Goal: Task Accomplishment & Management: Manage account settings

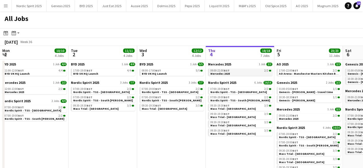
scroll to position [0, 137]
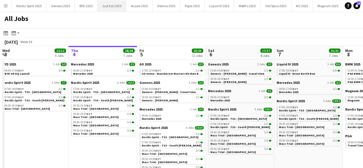
click at [115, 8] on button "Just Eat 2025 Close" at bounding box center [112, 5] width 29 height 11
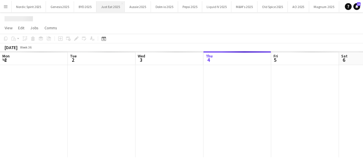
scroll to position [0, 137]
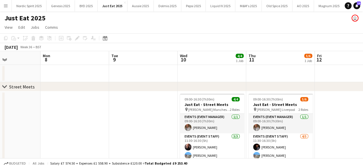
drag, startPoint x: 330, startPoint y: 99, endPoint x: 36, endPoint y: 137, distance: 296.7
click at [32, 138] on app-calendar-viewport "Fri 5 Sat 6 Sun 7 Mon 8 Tue 9 Wed 10 4/4 1 Job Thu 11 5/6 1 Job Fri 12 Sat 13 S…" at bounding box center [181, 120] width 363 height 139
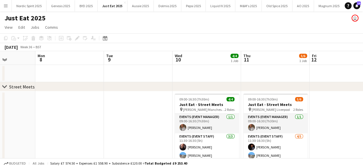
scroll to position [0, 173]
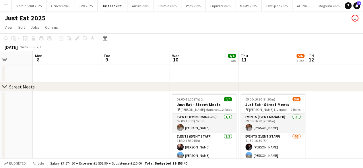
drag, startPoint x: 153, startPoint y: 145, endPoint x: 142, endPoint y: 148, distance: 11.6
click at [142, 148] on app-calendar-viewport "Fri 5 Sat 6 Sun 7 Mon 8 Tue 9 Wed 10 4/4 1 Job Thu 11 5/6 1 Job Fri 12 Sat 13 S…" at bounding box center [181, 120] width 363 height 139
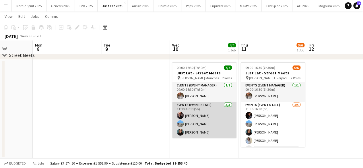
scroll to position [0, 173]
click at [181, 121] on app-user-avatar at bounding box center [180, 123] width 7 height 7
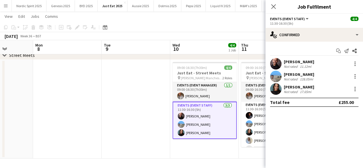
click at [276, 77] on app-user-avatar at bounding box center [275, 76] width 11 height 11
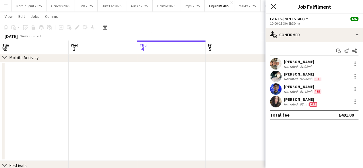
scroll to position [0, 146]
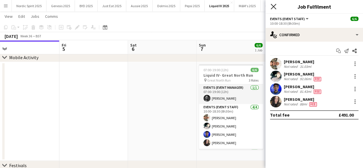
click at [274, 5] on icon "Close pop-in" at bounding box center [272, 6] width 5 height 5
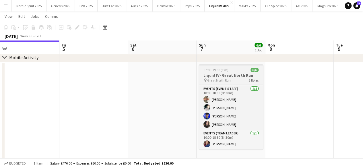
scroll to position [0, 0]
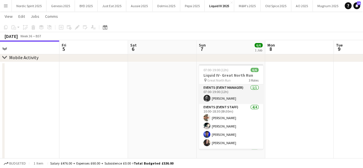
click at [7, 8] on button "Menu" at bounding box center [5, 5] width 11 height 11
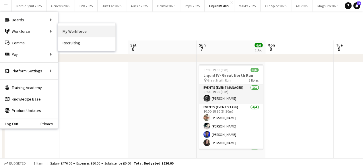
click at [59, 30] on link "My Workforce" at bounding box center [86, 31] width 57 height 11
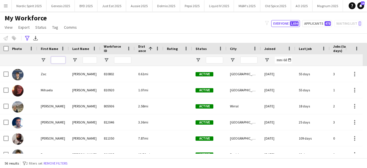
click at [59, 59] on input "First Name Filter Input" at bounding box center [58, 60] width 14 height 7
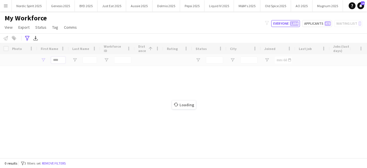
type input "****"
click at [82, 59] on div "Loading" at bounding box center [183, 100] width 367 height 115
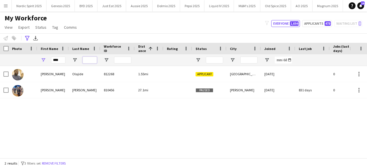
click at [91, 62] on input "Last Name Filter Input" at bounding box center [90, 60] width 14 height 7
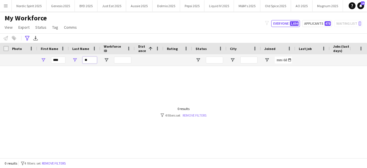
type input "**"
click at [192, 113] on link "Remove filters" at bounding box center [195, 115] width 24 height 4
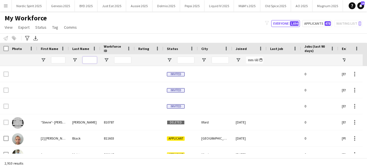
click at [87, 59] on input "Last Name Filter Input" at bounding box center [90, 60] width 14 height 7
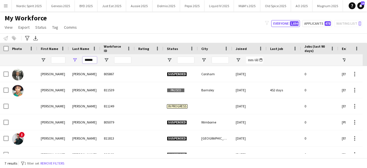
type input "******"
click at [60, 60] on input "First Name Filter Input" at bounding box center [58, 60] width 14 height 7
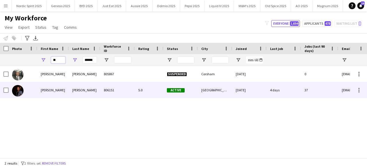
type input "**"
click at [19, 87] on img at bounding box center [17, 90] width 11 height 11
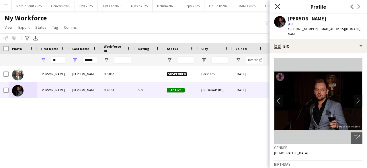
click at [278, 5] on icon "Close pop-in" at bounding box center [277, 6] width 5 height 5
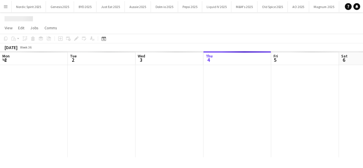
scroll to position [0, 137]
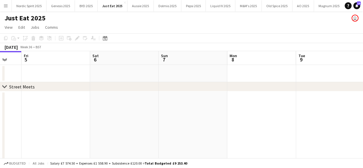
drag, startPoint x: 157, startPoint y: 101, endPoint x: 41, endPoint y: 120, distance: 117.5
click at [41, 120] on app-calendar-viewport "Mon 1 Tue 2 Wed 3 Thu 4 Fri 5 Sat 6 Sun 7 Mon 8 Tue 9 Wed 10 4/4 1 Job Thu 11 5…" at bounding box center [181, 120] width 363 height 139
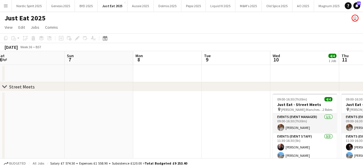
drag, startPoint x: 148, startPoint y: 102, endPoint x: 74, endPoint y: 108, distance: 74.2
click at [74, 108] on app-calendar-viewport "Wed 3 Thu 4 Fri 5 Sat 6 Sun 7 Mon 8 Tue 9 Wed 10 4/4 1 Job Thu 11 5/6 1 Job Fri…" at bounding box center [181, 120] width 363 height 139
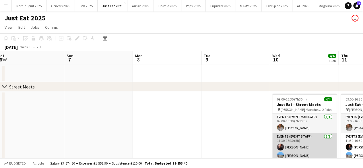
click at [281, 155] on app-user-avatar at bounding box center [280, 155] width 7 height 7
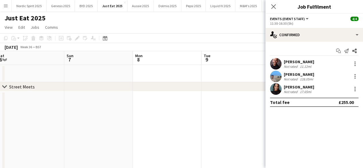
click at [279, 73] on app-user-avatar at bounding box center [275, 76] width 11 height 11
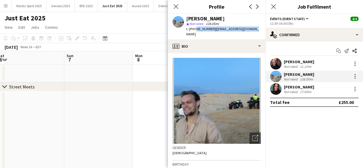
drag, startPoint x: 194, startPoint y: 30, endPoint x: 251, endPoint y: 32, distance: 57.1
click at [251, 32] on div "Freddie Paley star Not rated 128.05mi t. +447453291236 | freddiepaley@gmail.com" at bounding box center [217, 27] width 98 height 26
copy div "7453291236 | freddiepaley@gmail.com"
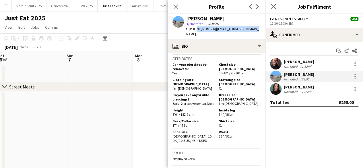
scroll to position [243, 0]
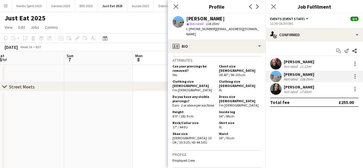
click at [275, 92] on app-user-avatar at bounding box center [275, 88] width 11 height 11
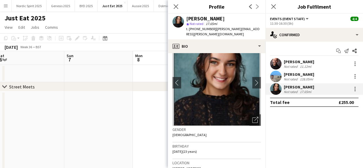
scroll to position [0, 0]
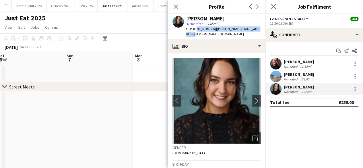
drag, startPoint x: 193, startPoint y: 28, endPoint x: 256, endPoint y: 30, distance: 62.5
click at [256, 30] on div "t. +447342648769 | jessica.n.ashcroft@gmail.com" at bounding box center [223, 31] width 75 height 10
copy div "7342648769 | jessica.n.ashcroft@gmail.com"
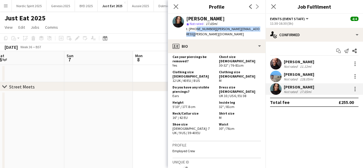
scroll to position [253, 0]
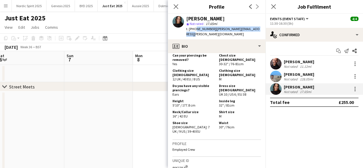
click at [127, 136] on app-date-cell at bounding box center [98, 140] width 69 height 99
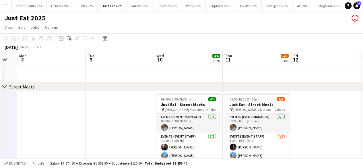
drag, startPoint x: 219, startPoint y: 104, endPoint x: 103, endPoint y: 127, distance: 117.7
click at [103, 127] on app-calendar-viewport "Fri 5 Sat 6 Sun 7 Mon 8 Tue 9 Wed 10 4/4 1 Job Thu 11 5/6 1 Job Fri 12 Sat 13 S…" at bounding box center [181, 120] width 363 height 139
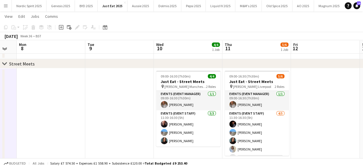
scroll to position [30, 0]
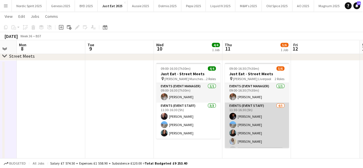
click at [232, 114] on app-user-avatar at bounding box center [232, 116] width 7 height 7
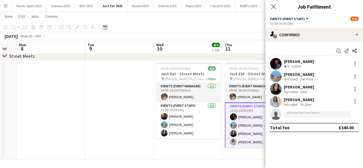
click at [274, 62] on app-user-avatar at bounding box center [275, 63] width 11 height 11
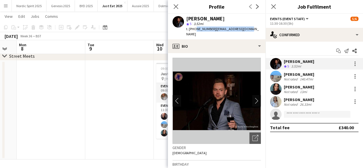
drag, startPoint x: 194, startPoint y: 30, endPoint x: 250, endPoint y: 30, distance: 56.2
click at [250, 30] on app-profile-header "Richard Walker star 5 3.52mi t. +447876491323 | richardultm@aol.com" at bounding box center [217, 27] width 98 height 26
copy div "7876491323 | richardultm@aol.com"
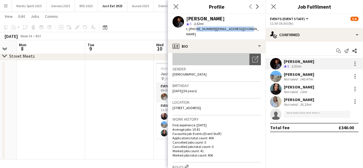
scroll to position [51, 0]
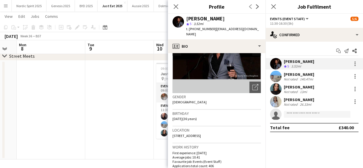
click at [276, 76] on app-user-avatar at bounding box center [275, 76] width 11 height 11
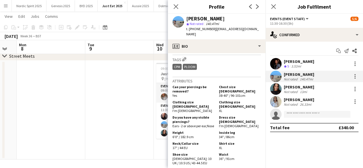
scroll to position [223, 0]
click at [277, 65] on app-user-avatar at bounding box center [275, 63] width 11 height 11
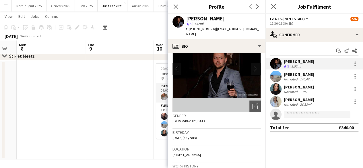
scroll to position [24, 0]
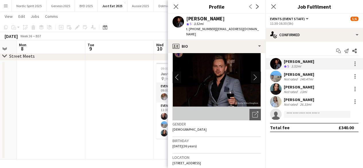
click at [252, 74] on app-icon "chevron-right" at bounding box center [256, 77] width 9 height 6
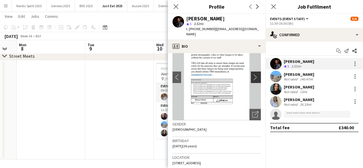
click at [252, 74] on app-icon "chevron-right" at bounding box center [256, 77] width 9 height 6
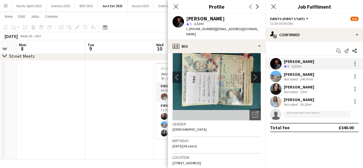
click at [252, 74] on app-icon "chevron-right" at bounding box center [256, 77] width 9 height 6
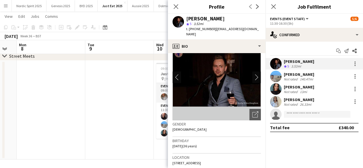
click at [273, 104] on app-user-avatar at bounding box center [275, 101] width 11 height 11
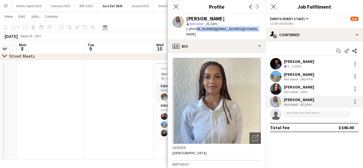
drag, startPoint x: 194, startPoint y: 28, endPoint x: 250, endPoint y: 30, distance: 55.7
click at [250, 30] on div "t. +447425679736 | wannienicole@gmail.com" at bounding box center [223, 31] width 75 height 10
copy div "7425679736 | wannienicole@gmail.com"
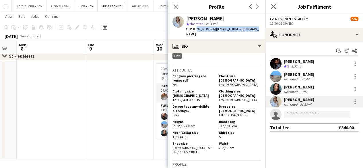
scroll to position [234, 0]
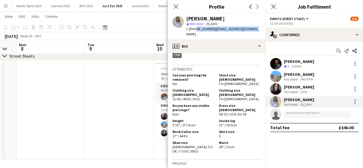
click at [141, 118] on app-date-cell at bounding box center [119, 110] width 69 height 99
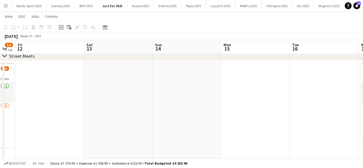
drag, startPoint x: 323, startPoint y: 102, endPoint x: 48, endPoint y: 135, distance: 277.1
click at [48, 135] on app-calendar-viewport "Tue 9 Wed 10 4/4 1 Job Thu 11 5/6 1 Job Fri 12 Sat 13 Sun 14 Mon 15 Tue 16 Wed …" at bounding box center [181, 75] width 363 height 167
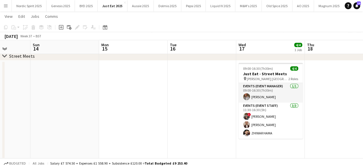
drag, startPoint x: 161, startPoint y: 106, endPoint x: 84, endPoint y: 115, distance: 78.2
click at [39, 121] on app-calendar-viewport "Thu 11 5/6 1 Job Fri 12 Sat 13 Sun 14 Mon 15 Tue 16 Wed 17 4/4 1 Job Thu 18 Fri…" at bounding box center [181, 75] width 363 height 167
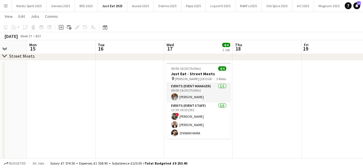
drag, startPoint x: 120, startPoint y: 118, endPoint x: 55, endPoint y: 117, distance: 65.1
click at [55, 117] on app-calendar-viewport "Thu 11 5/6 1 Job Fri 12 Sat 13 Sun 14 Mon 15 Tue 16 Wed 17 4/4 1 Job Thu 18 Fri…" at bounding box center [181, 75] width 363 height 167
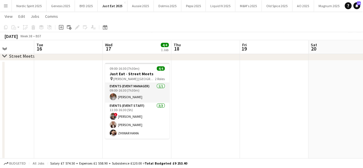
drag, startPoint x: 113, startPoint y: 119, endPoint x: 60, endPoint y: 125, distance: 53.7
click at [52, 126] on app-calendar-viewport "Sat 13 Sun 14 Mon 15 Tue 16 Wed 17 4/4 1 Job Thu 18 Fri 19 Sat 20 Sun 21 Mon 22…" at bounding box center [181, 75] width 363 height 167
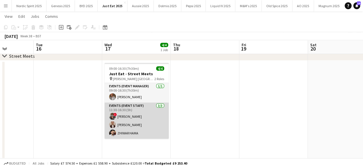
click at [112, 125] on app-user-avatar at bounding box center [112, 124] width 7 height 7
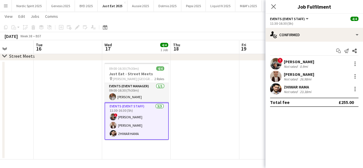
click at [276, 64] on app-user-avatar at bounding box center [275, 63] width 11 height 11
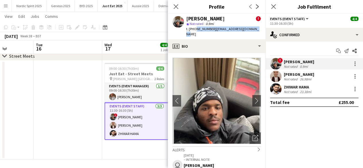
drag, startPoint x: 194, startPoint y: 29, endPoint x: 255, endPoint y: 29, distance: 60.5
click at [255, 29] on div "Fayyad Garuba ! star Not rated 0.9mi t. +447355642534 | fayyad.garuba7@gmail.com" at bounding box center [217, 27] width 98 height 26
copy div "7355642534 | fayyad.garuba7@gmail.com"
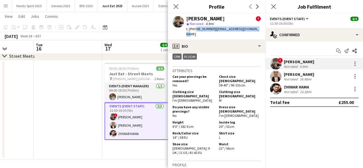
scroll to position [588, 0]
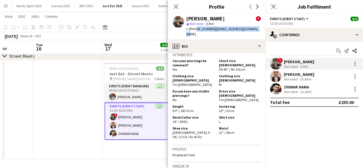
click at [131, 142] on app-date-cell "09:00-16:30 (7h30m) 4/4 Just Eat - Street Meets pin McDonald's Nottingham 2 Rol…" at bounding box center [136, 110] width 69 height 99
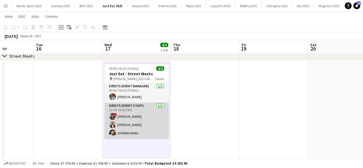
click at [111, 125] on app-user-avatar at bounding box center [112, 124] width 7 height 7
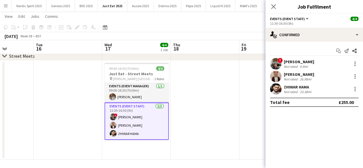
click at [274, 78] on app-user-avatar at bounding box center [275, 76] width 11 height 11
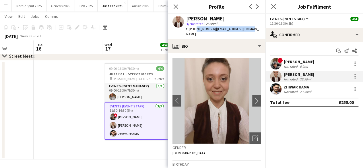
drag, startPoint x: 194, startPoint y: 28, endPoint x: 252, endPoint y: 27, distance: 57.9
click at [252, 27] on div "Khia Spencer star Not rated 26.98mi t. +447916796857 | babooshcha@gmail.com" at bounding box center [217, 27] width 98 height 26
copy div "7916796857 | babooshcha@gmail.com"
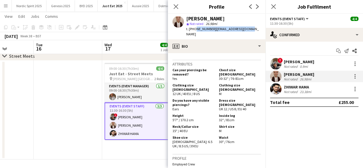
scroll to position [239, 0]
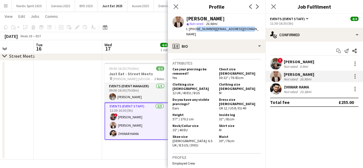
click at [145, 149] on app-date-cell "09:00-16:30 (7h30m) 4/4 Just Eat - Street Meets pin McDonald's Nottingham 2 Rol…" at bounding box center [136, 110] width 69 height 99
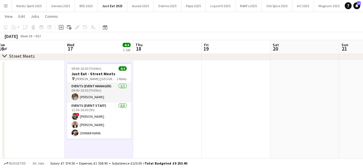
drag, startPoint x: 249, startPoint y: 101, endPoint x: 143, endPoint y: 139, distance: 112.6
click at [142, 141] on app-calendar-viewport "Sat 13 Sun 14 Mon 15 Tue 16 Wed 17 4/4 1 Job Thu 18 Fri 19 Sat 20 Sun 21 Mon 22…" at bounding box center [181, 75] width 363 height 167
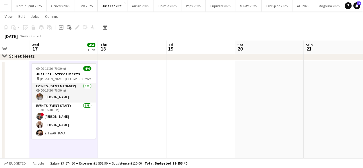
drag, startPoint x: 222, startPoint y: 124, endPoint x: 111, endPoint y: 148, distance: 113.1
click at [111, 148] on app-calendar-viewport "Sun 14 Mon 15 Tue 16 Wed 17 4/4 1 Job Thu 18 Fri 19 Sat 20 Sun 21 Mon 22 Tue 23…" at bounding box center [181, 75] width 363 height 167
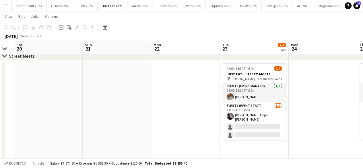
drag, startPoint x: 189, startPoint y: 133, endPoint x: 148, endPoint y: 140, distance: 41.1
click at [130, 144] on app-calendar-viewport "Tue 16 Wed 17 4/4 1 Job Thu 18 Fri 19 Sat 20 Sun 21 Mon 22 Tue 23 2/4 1 Job Wed…" at bounding box center [181, 75] width 363 height 167
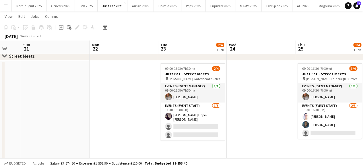
click at [140, 139] on app-calendar-viewport "Thu 18 Fri 19 Sat 20 Sun 21 Mon 22 Tue 23 2/4 1 Job Wed 24 Thu 25 3/4 1 Job Fri…" at bounding box center [181, 75] width 363 height 167
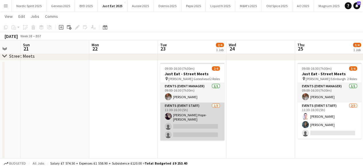
scroll to position [0, 184]
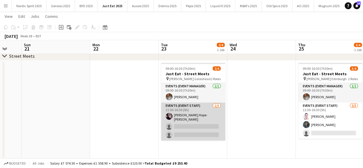
click at [168, 116] on app-user-avatar at bounding box center [168, 116] width 7 height 7
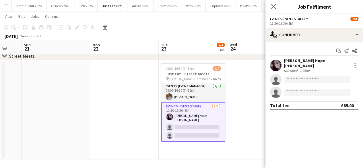
click at [276, 62] on app-user-avatar at bounding box center [275, 65] width 11 height 11
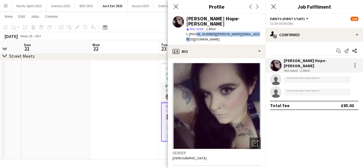
drag, startPoint x: 194, startPoint y: 29, endPoint x: 260, endPoint y: 28, distance: 65.7
click at [260, 28] on app-profile-header "Holly Hope-Hume star Not rated 1.96mi t. +447704492619 | holly.hopehume@gmail.c…" at bounding box center [217, 29] width 98 height 31
copy div "7704492619 | holly.hopehume@gmail.com"
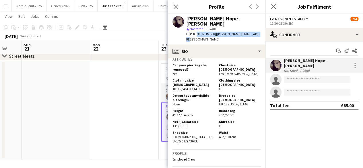
scroll to position [335, 0]
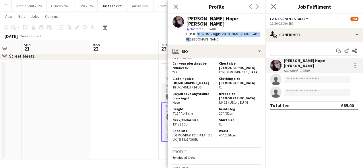
click at [132, 94] on app-date-cell at bounding box center [124, 110] width 69 height 99
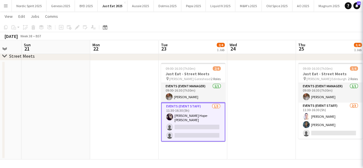
scroll to position [0, 185]
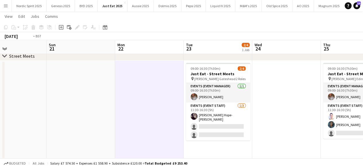
drag, startPoint x: 239, startPoint y: 104, endPoint x: 124, endPoint y: 118, distance: 115.1
click at [125, 118] on app-calendar-viewport "Thu 18 Fri 19 Sat 20 Sun 21 Mon 22 Tue 23 2/4 1 Job Wed 24 Thu 25 3/4 1 Job Fri…" at bounding box center [181, 75] width 363 height 167
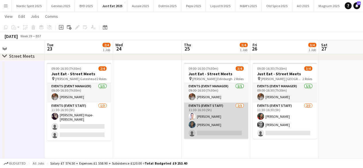
scroll to position [0, 162]
click at [192, 114] on app-user-avatar at bounding box center [191, 116] width 7 height 7
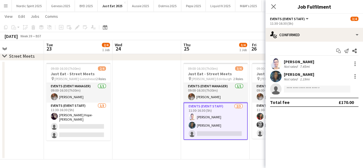
click at [274, 61] on app-user-avatar at bounding box center [275, 63] width 11 height 11
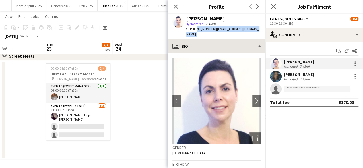
drag, startPoint x: 194, startPoint y: 28, endPoint x: 255, endPoint y: 34, distance: 61.1
click at [255, 34] on app-crew-profile "Close pop-in Profile Previous Next Cleo Gifford star Not rated 7.45mi t. +44794…" at bounding box center [217, 84] width 98 height 168
copy app-crew-profile "7949539452 | cleogifford@hotmail.co.uk profile"
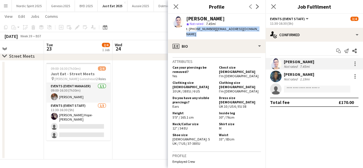
scroll to position [251, 0]
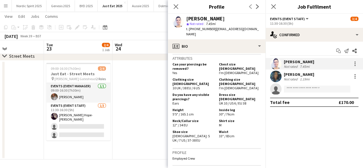
click at [276, 73] on app-user-avatar at bounding box center [275, 76] width 11 height 11
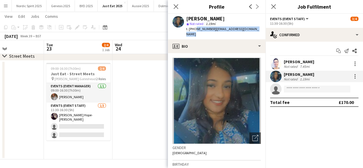
drag, startPoint x: 194, startPoint y: 28, endPoint x: 260, endPoint y: 30, distance: 66.0
click at [260, 30] on div "t. +447783771364 | mehreenparvez88@hotmail.com" at bounding box center [223, 31] width 75 height 10
copy div "7783771364 | mehreenparvez88@hotmail.com"
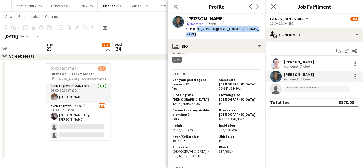
scroll to position [242, 0]
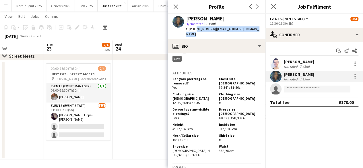
click at [146, 109] on app-date-cell at bounding box center [146, 110] width 69 height 99
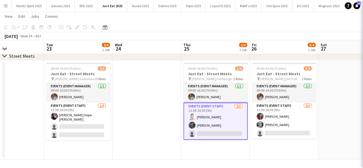
scroll to position [0, 162]
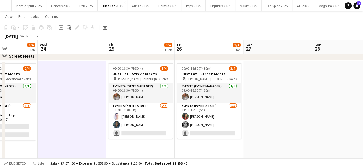
drag, startPoint x: 146, startPoint y: 125, endPoint x: 71, endPoint y: 125, distance: 75.1
click at [71, 125] on app-calendar-viewport "Sat 20 Sun 21 Mon 22 Tue 23 2/4 1 Job Wed 24 Thu 25 3/4 1 Job Fri 26 3/4 1 Job …" at bounding box center [181, 75] width 363 height 167
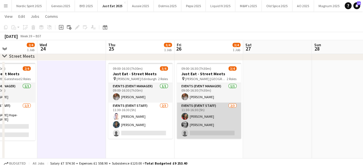
click at [181, 116] on app-user-avatar at bounding box center [184, 116] width 7 height 7
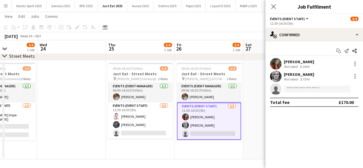
click at [277, 63] on app-user-avatar at bounding box center [275, 63] width 11 height 11
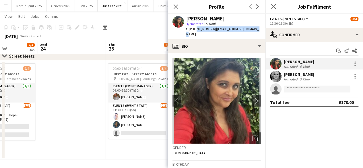
drag, startPoint x: 193, startPoint y: 30, endPoint x: 253, endPoint y: 30, distance: 59.7
click at [253, 30] on div "Nicola Stewart star Not rated 5.16mi t. +4407834537249 | nik_stewart@hotmail.com" at bounding box center [217, 27] width 98 height 26
copy div "07834537249 | nik_stewart@hotmail.com"
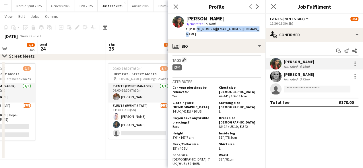
scroll to position [235, 0]
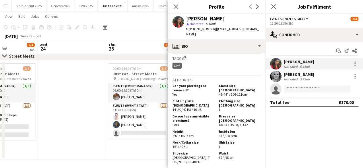
click at [276, 73] on app-user-avatar at bounding box center [275, 76] width 11 height 11
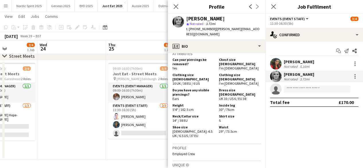
scroll to position [231, 0]
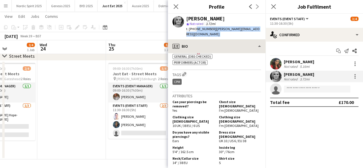
drag, startPoint x: 194, startPoint y: 29, endPoint x: 243, endPoint y: 35, distance: 49.7
click at [243, 35] on app-crew-profile "Close pop-in Profile Previous Next Lindsey mcnab star Not rated 3.72mi t. +4407…" at bounding box center [217, 84] width 98 height 168
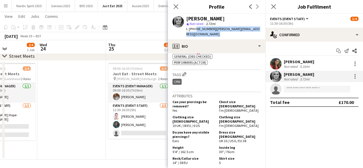
click at [92, 121] on app-date-cell at bounding box center [71, 110] width 69 height 99
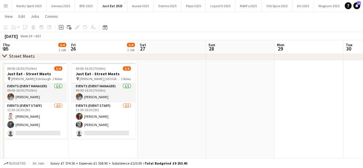
drag, startPoint x: 247, startPoint y: 114, endPoint x: 158, endPoint y: 123, distance: 89.4
click at [158, 123] on app-calendar-viewport "Mon 22 Tue 23 2/4 1 Job Wed 24 Thu 25 3/4 1 Job Fri 26 3/4 1 Job Sat 27 Sun 28 …" at bounding box center [181, 75] width 363 height 167
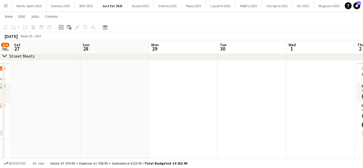
click at [169, 126] on app-calendar-viewport "Wed 24 Thu 25 3/4 1 Job Fri 26 3/4 1 Job Sat 27 Sun 28 Mon 29 Tue 30 Wed 1 Thu …" at bounding box center [181, 75] width 363 height 167
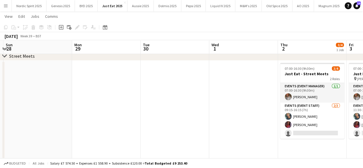
drag, startPoint x: 190, startPoint y: 118, endPoint x: 170, endPoint y: 121, distance: 20.3
click at [171, 121] on app-calendar-viewport "Wed 24 Thu 25 3/4 1 Job Fri 26 3/4 1 Job Sat 27 Sun 28 Mon 29 Tue 30 Wed 1 Thu …" at bounding box center [181, 75] width 363 height 167
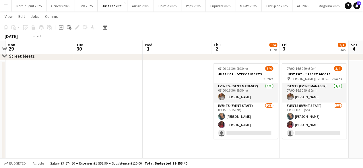
drag, startPoint x: 188, startPoint y: 121, endPoint x: 173, endPoint y: 122, distance: 14.4
click at [174, 122] on app-calendar-viewport "Fri 26 3/4 1 Job Sat 27 Sun 28 Mon 29 Tue 30 Wed 1 Thu 2 3/4 1 Job Fri 3 3/4 1 …" at bounding box center [181, 75] width 363 height 167
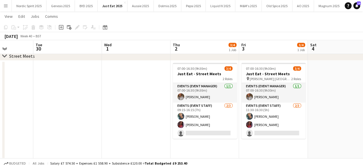
scroll to position [0, 263]
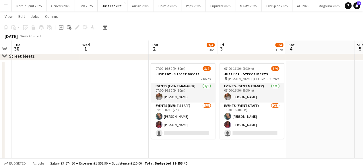
drag, startPoint x: 227, startPoint y: 147, endPoint x: 173, endPoint y: 143, distance: 54.0
click at [173, 143] on app-calendar-viewport "Fri 26 3/4 1 Job Sat 27 Sun 28 Mon 29 Tue 30 Wed 1 Thu 2 3/4 1 Job Fri 3 3/4 1 …" at bounding box center [181, 75] width 363 height 167
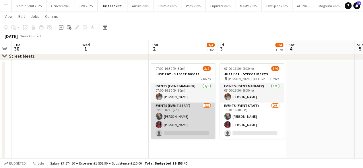
click at [171, 130] on app-card-role "Events (Event Staff) 2/3 09:15-16:15 (7h) Michelle White Sergute Warner Bowen s…" at bounding box center [183, 120] width 64 height 36
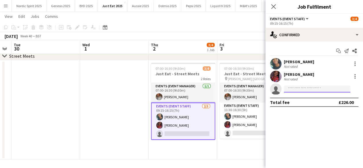
click at [292, 90] on input at bounding box center [317, 88] width 67 height 7
click at [229, 143] on app-date-cell "07:00-16:30 (9h30m) 3/4 Just Eat - Street Meets pin McDonald's London 2 Roles E…" at bounding box center [251, 110] width 69 height 99
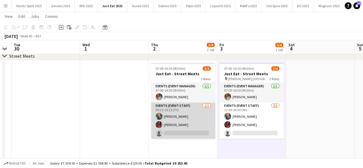
click at [161, 125] on app-user-avatar at bounding box center [158, 124] width 7 height 7
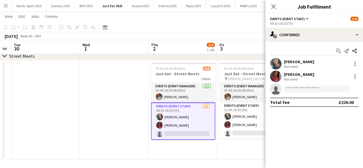
click at [276, 75] on app-user-avatar at bounding box center [275, 76] width 11 height 11
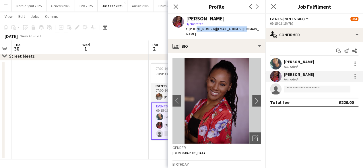
drag, startPoint x: 194, startPoint y: 29, endPoint x: 249, endPoint y: 31, distance: 55.1
click at [249, 31] on app-profile-header "Sergute Warner Bowen star Not rated t. +447306716560 | sergute1@aol.com" at bounding box center [217, 27] width 98 height 26
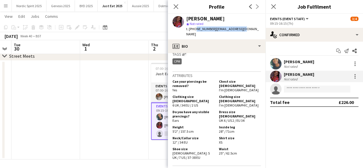
scroll to position [288, 0]
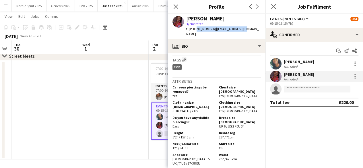
click at [7, 7] on app-icon "Menu" at bounding box center [5, 5] width 5 height 5
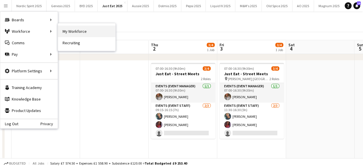
click at [67, 32] on link "My Workforce" at bounding box center [86, 31] width 57 height 11
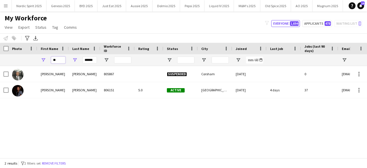
click at [56, 60] on input "**" at bounding box center [58, 60] width 14 height 7
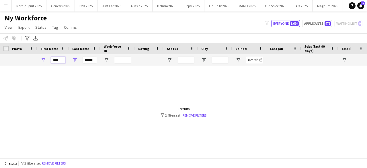
type input "****"
click at [84, 60] on input "******" at bounding box center [90, 60] width 14 height 7
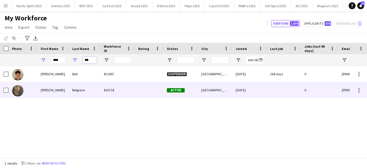
type input "***"
click at [18, 90] on img at bounding box center [17, 90] width 11 height 11
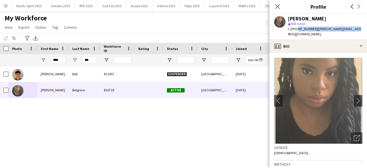
drag, startPoint x: 296, startPoint y: 29, endPoint x: 352, endPoint y: 30, distance: 56.8
click at [352, 30] on div "Alexandra Belgrove star Not rated t. +447903066891 | a.belgrove@hotmail.com" at bounding box center [319, 27] width 98 height 26
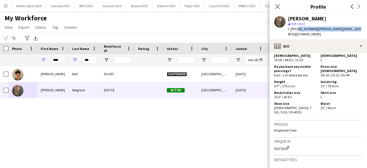
scroll to position [254, 0]
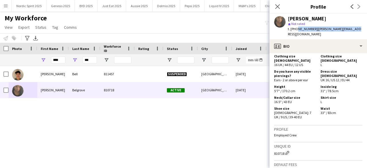
click at [191, 131] on div "Alex Bell 811457 Suspended Glasgow 18-05-2024 264 days 0 alexwbell01@gmail.com …" at bounding box center [175, 109] width 350 height 87
click at [116, 4] on button "Just Eat 2025 Close" at bounding box center [112, 5] width 29 height 11
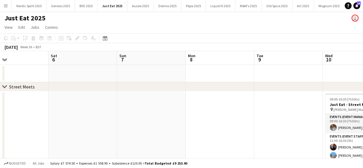
drag, startPoint x: 239, startPoint y: 114, endPoint x: 121, endPoint y: 111, distance: 117.9
click at [79, 125] on app-calendar-viewport "Wed 3 Thu 4 Fri 5 Sat 6 Sun 7 Mon 8 Tue 9 Wed 10 4/4 1 Job Thu 11 5/6 1 Job Fri…" at bounding box center [181, 120] width 363 height 139
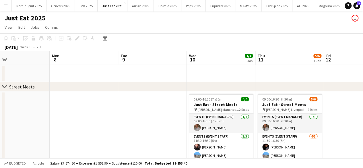
drag, startPoint x: 116, startPoint y: 108, endPoint x: 79, endPoint y: 118, distance: 38.1
click at [77, 121] on app-calendar-viewport "Fri 5 Sat 6 Sun 7 Mon 8 Tue 9 Wed 10 4/4 1 Job Thu 11 5/6 1 Job Fri 12 Sat 13 S…" at bounding box center [181, 120] width 363 height 139
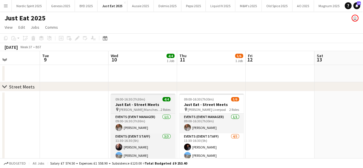
scroll to position [0, 253]
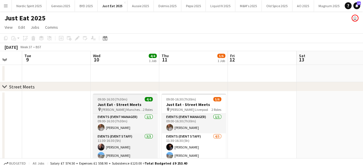
drag, startPoint x: 132, startPoint y: 100, endPoint x: 112, endPoint y: 108, distance: 21.6
click at [98, 114] on app-calendar-viewport "Fri 5 Sat 6 Sun 7 Mon 8 Tue 9 Wed 10 4/4 1 Job Thu 11 5/6 1 Job Fri 12 Sat 13 S…" at bounding box center [181, 120] width 363 height 139
drag, startPoint x: 258, startPoint y: 88, endPoint x: 95, endPoint y: 103, distance: 163.6
click at [95, 103] on div "chevron-right Street Meets Fri 5 Sat 6 Sun 7 Mon 8 Tue 9 Wed 10 4/4 1 Job Thu 1…" at bounding box center [181, 120] width 363 height 139
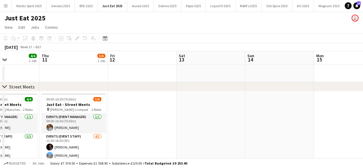
drag, startPoint x: 246, startPoint y: 128, endPoint x: 149, endPoint y: 130, distance: 97.5
click at [149, 130] on app-calendar-viewport "Sun 7 Mon 8 Tue 9 Wed 10 4/4 1 Job Thu 11 5/6 1 Job Fri 12 Sat 13 Sun 14 Mon 15…" at bounding box center [181, 120] width 363 height 139
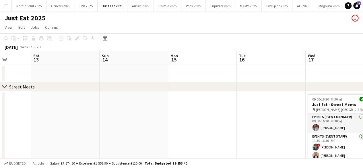
drag, startPoint x: 253, startPoint y: 113, endPoint x: 185, endPoint y: 116, distance: 68.0
click at [126, 133] on app-calendar-viewport "Tue 9 Wed 10 4/4 1 Job Thu 11 5/6 1 Job Fri 12 Sat 13 Sun 14 Mon 15 Tue 16 Wed …" at bounding box center [181, 120] width 363 height 139
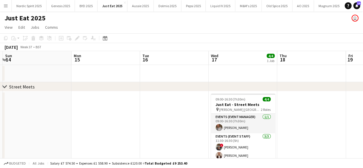
drag, startPoint x: 170, startPoint y: 114, endPoint x: 145, endPoint y: 120, distance: 25.8
click at [146, 120] on app-calendar-viewport "Thu 11 5/6 1 Job Fri 12 Sat 13 Sun 14 Mon 15 Tue 16 Wed 17 4/4 1 Job Thu 18 Fri…" at bounding box center [181, 120] width 363 height 139
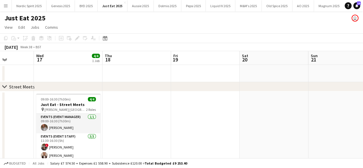
drag, startPoint x: 283, startPoint y: 106, endPoint x: 110, endPoint y: 122, distance: 174.3
click at [110, 122] on app-calendar-viewport "Sat 13 Sun 14 Mon 15 Tue 16 Wed 17 4/4 1 Job Thu 18 Fri 19 Sat 20 Sun 21 Mon 22…" at bounding box center [181, 120] width 363 height 139
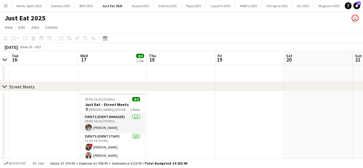
drag, startPoint x: 247, startPoint y: 114, endPoint x: 91, endPoint y: 114, distance: 155.2
click at [94, 114] on app-calendar-viewport "Sat 13 Sun 14 Mon 15 Tue 16 Wed 17 4/4 1 Job Thu 18 Fri 19 Sat 20 Sun 21 Mon 22…" at bounding box center [181, 120] width 363 height 139
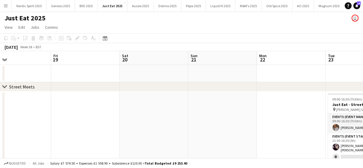
drag, startPoint x: 198, startPoint y: 105, endPoint x: 100, endPoint y: 121, distance: 99.5
click at [100, 121] on app-calendar-viewport "Mon 15 Tue 16 Wed 17 4/4 1 Job Thu 18 Fri 19 Sat 20 Sun 21 Mon 22 Tue 23 2/4 1 …" at bounding box center [181, 120] width 363 height 139
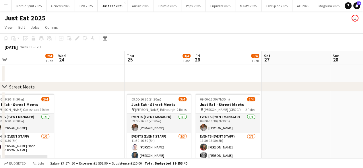
drag, startPoint x: 242, startPoint y: 113, endPoint x: 68, endPoint y: 111, distance: 173.8
click at [64, 114] on app-calendar-viewport "Sun 21 Mon 22 Tue 23 2/4 1 Job Wed 24 Thu 25 3/4 1 Job Fri 26 3/4 1 Job Sat 27 …" at bounding box center [181, 120] width 363 height 139
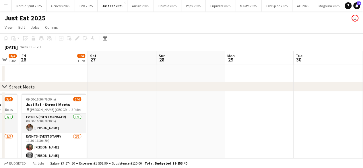
drag, startPoint x: 313, startPoint y: 118, endPoint x: 145, endPoint y: 129, distance: 168.7
click at [145, 129] on app-calendar-viewport "Tue 23 2/4 1 Job Wed 24 Thu 25 3/4 1 Job Fri 26 3/4 1 Job Sat 27 Sun 28 Mon 29 …" at bounding box center [181, 120] width 363 height 139
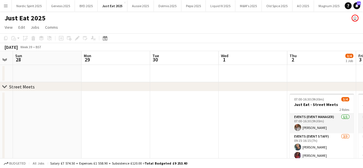
drag, startPoint x: 279, startPoint y: 116, endPoint x: 155, endPoint y: 120, distance: 124.5
click at [130, 127] on app-calendar-viewport "Thu 25 3/4 1 Job Fri 26 3/4 1 Job Sat 27 Sun 28 Mon 29 Tue 30 Wed 1 Thu 2 3/4 1…" at bounding box center [181, 120] width 363 height 139
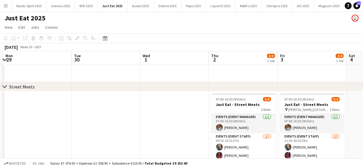
drag, startPoint x: 199, startPoint y: 111, endPoint x: 159, endPoint y: 119, distance: 40.0
click at [159, 119] on app-calendar-viewport "Thu 25 3/4 1 Job Fri 26 3/4 1 Job Sat 27 Sun 28 Mon 29 Tue 30 Wed 1 Thu 2 3/4 1…" at bounding box center [181, 120] width 363 height 139
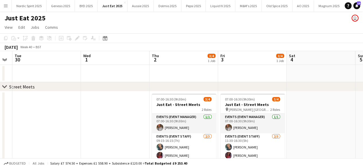
scroll to position [0, 194]
drag, startPoint x: 177, startPoint y: 122, endPoint x: 118, endPoint y: 117, distance: 59.0
click at [118, 117] on app-calendar-viewport "Sat 27 Sun 28 Mon 29 Tue 30 Wed 1 Thu 2 3/4 1 Job Fri 3 3/4 1 Job Sat 4 Sun 5 M…" at bounding box center [181, 120] width 363 height 139
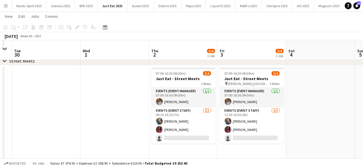
scroll to position [31, 0]
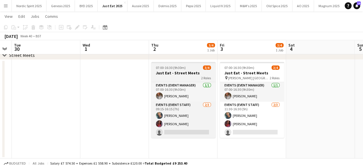
click at [192, 65] on app-job-card "07:00-16:30 (9h30m) 3/4 Just Eat - Street Meets 2 Roles Events (Event Manager) …" at bounding box center [183, 100] width 64 height 76
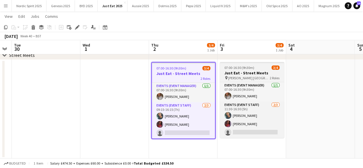
click at [245, 65] on span "07:00-16:30 (9h30m)" at bounding box center [239, 67] width 30 height 4
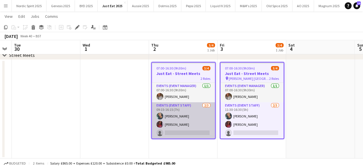
click at [182, 133] on app-card-role "Events (Event Staff) 2/3 09:15-16:15 (7h) Michelle White Sergute Warner Bowen s…" at bounding box center [183, 120] width 63 height 36
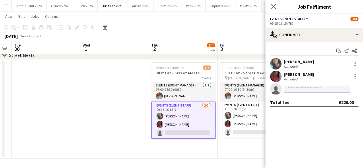
click at [305, 85] on input at bounding box center [317, 88] width 67 height 7
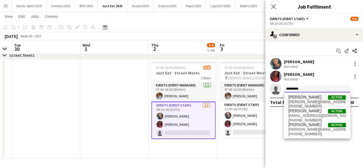
type input "*********"
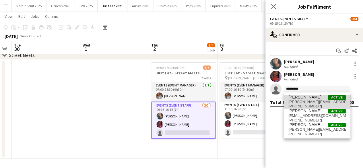
click at [302, 100] on span "a.belgrove@hotmail.com" at bounding box center [316, 102] width 57 height 5
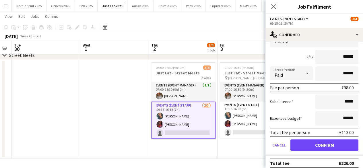
scroll to position [73, 0]
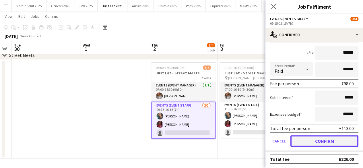
click at [348, 140] on button "Confirm" at bounding box center [324, 140] width 68 height 11
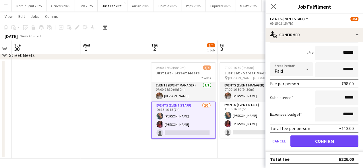
scroll to position [0, 0]
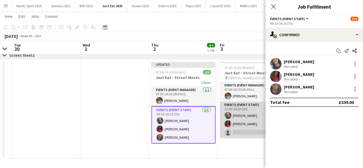
click at [259, 128] on app-card-role "Events (Event Staff) 2/3 11:30-16:30 (5h) Michelle White Sergute Warner Bowen s…" at bounding box center [252, 120] width 64 height 36
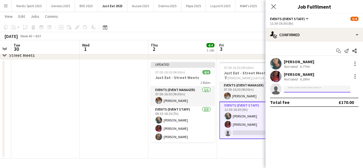
click at [299, 90] on input at bounding box center [317, 88] width 67 height 7
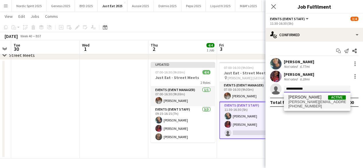
type input "**********"
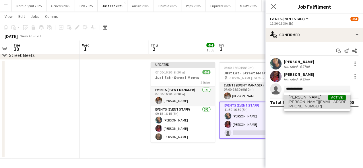
click at [301, 98] on span "[PERSON_NAME]" at bounding box center [304, 97] width 33 height 5
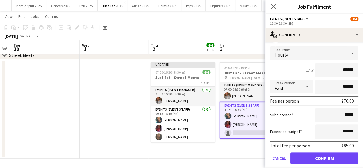
scroll to position [73, 0]
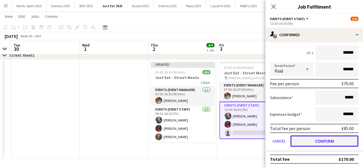
click at [311, 136] on button "Confirm" at bounding box center [324, 140] width 68 height 11
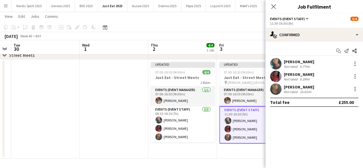
scroll to position [0, 0]
click at [247, 156] on app-date-cell "Updated 07:00-16:30 (9h30m) 4/4 Just Eat - Street Meets pin McDonald's London 2…" at bounding box center [251, 109] width 69 height 99
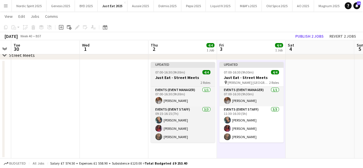
click at [194, 69] on app-job-card "Updated 07:00-16:30 (9h30m) 4/4 Just Eat - Street Meets 2 Roles Events (Event M…" at bounding box center [183, 102] width 64 height 80
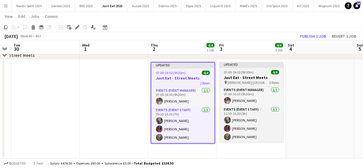
scroll to position [0, 194]
click at [232, 67] on div at bounding box center [251, 67] width 64 height 1
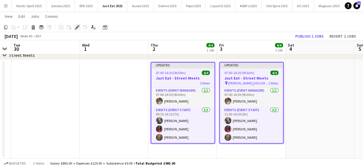
click at [77, 27] on icon at bounding box center [76, 27] width 3 height 3
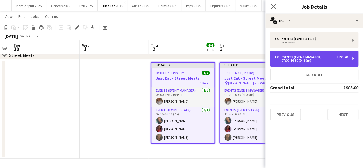
click at [301, 57] on div "Events (Event Manager)" at bounding box center [302, 57] width 42 height 4
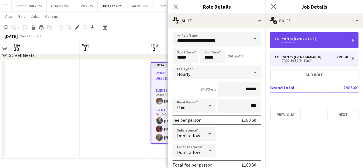
click at [286, 44] on div "3 x Events (Event Staff) -- --:-- - --:--" at bounding box center [314, 40] width 88 height 16
type input "**********"
type input "******"
type input "*"
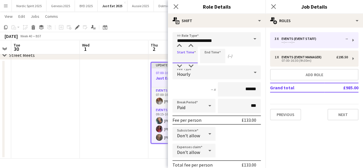
click at [186, 61] on input at bounding box center [184, 56] width 25 height 14
click at [179, 47] on div at bounding box center [179, 46] width 11 height 6
click at [180, 65] on div at bounding box center [179, 66] width 11 height 6
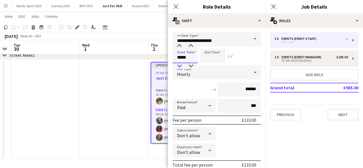
click at [180, 65] on div at bounding box center [179, 66] width 11 height 6
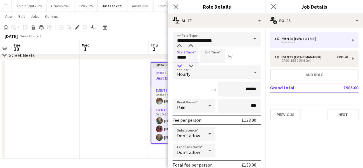
click at [180, 65] on div at bounding box center [179, 66] width 11 height 6
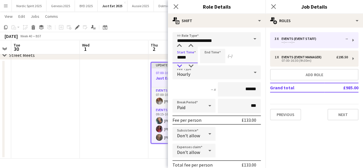
click at [180, 65] on div at bounding box center [179, 66] width 11 height 6
click at [191, 66] on div at bounding box center [190, 66] width 11 height 6
type input "*****"
click at [191, 66] on div at bounding box center [190, 66] width 11 height 6
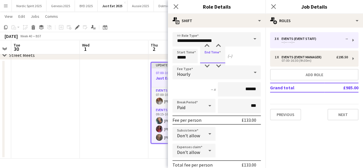
click at [211, 54] on input at bounding box center [212, 56] width 25 height 14
click at [208, 46] on div at bounding box center [206, 46] width 11 height 6
click at [207, 65] on div at bounding box center [206, 66] width 11 height 6
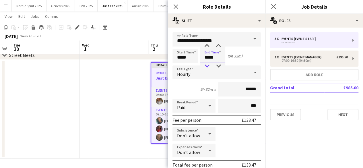
click at [207, 65] on div at bounding box center [206, 66] width 11 height 6
click at [217, 45] on div at bounding box center [218, 46] width 11 height 6
type input "*****"
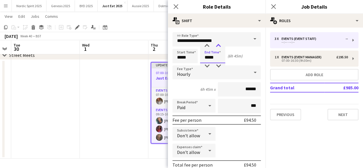
click at [217, 45] on div at bounding box center [218, 46] width 11 height 6
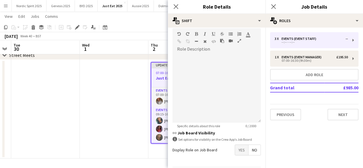
scroll to position [191, 0]
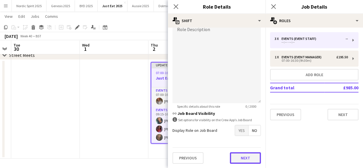
click at [251, 155] on button "Next" at bounding box center [245, 157] width 31 height 11
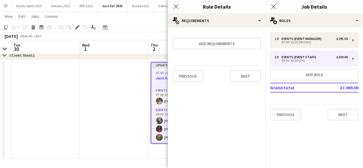
scroll to position [0, 0]
click at [250, 75] on button "Next" at bounding box center [245, 75] width 31 height 11
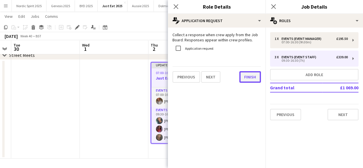
click at [251, 79] on button "Finish" at bounding box center [250, 76] width 22 height 11
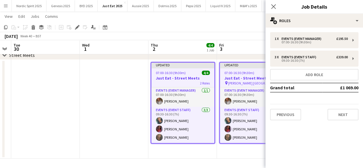
click at [234, 152] on app-date-cell "Updated 07:00-16:30 (9h30m) 4/4 Just Eat - Street Meets pin McDonald's London 2…" at bounding box center [251, 109] width 69 height 99
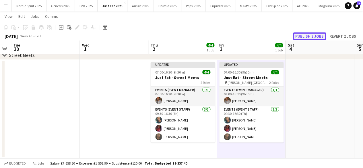
click at [303, 38] on button "Publish 2 jobs" at bounding box center [309, 35] width 33 height 7
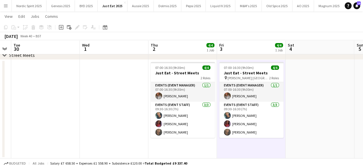
click at [7, 7] on app-icon "Menu" at bounding box center [5, 5] width 5 height 5
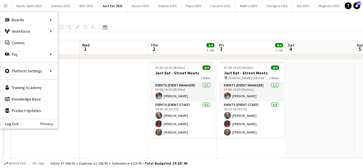
click at [64, 32] on app-toolbar "Copy Paste Paste Ctrl+V Paste with crew Ctrl+Shift+V Paste linked Job [GEOGRAPH…" at bounding box center [181, 27] width 363 height 10
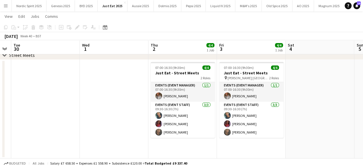
click at [6, 5] on app-icon "Menu" at bounding box center [5, 5] width 5 height 5
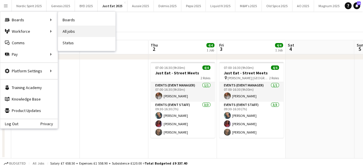
click at [76, 30] on link "All jobs" at bounding box center [86, 31] width 57 height 11
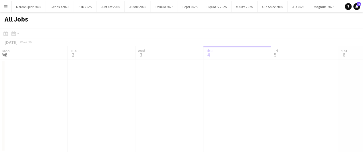
scroll to position [0, 137]
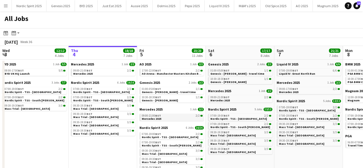
click at [169, 116] on div "09:00-21:00 BST 2/2" at bounding box center [172, 115] width 61 height 3
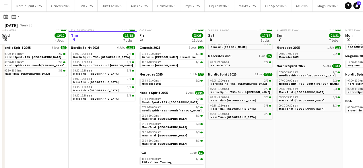
scroll to position [34, 0]
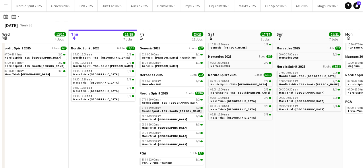
click at [188, 109] on link "07:00-19:00 BST 2/2 Nordic Spirit - TSS - South Mimms" at bounding box center [172, 109] width 61 height 7
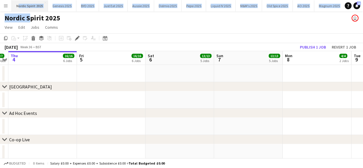
drag, startPoint x: 28, startPoint y: 16, endPoint x: 15, endPoint y: 9, distance: 14.4
click at [7, 6] on app-icon "Menu" at bounding box center [5, 5] width 5 height 5
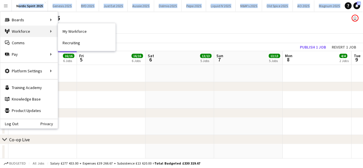
click at [24, 28] on div "Workforce Workforce" at bounding box center [28, 31] width 57 height 11
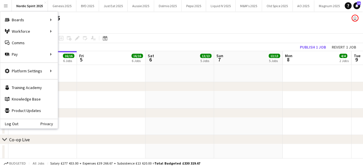
click at [126, 33] on app-toolbar "Copy Paste Paste Ctrl+V Paste with crew Ctrl+Shift+V Paste linked Job [GEOGRAPH…" at bounding box center [181, 38] width 363 height 10
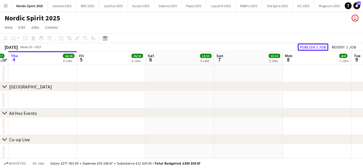
drag, startPoint x: 299, startPoint y: 47, endPoint x: 296, endPoint y: 35, distance: 12.1
click at [296, 35] on div "Copy Paste Paste Ctrl+V Paste with crew Ctrl+Shift+V Paste linked Job [GEOGRAPH…" at bounding box center [181, 42] width 363 height 18
click at [114, 9] on button "Just Eat 2025 Close" at bounding box center [113, 5] width 29 height 11
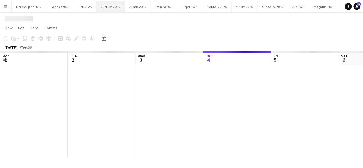
scroll to position [0, 137]
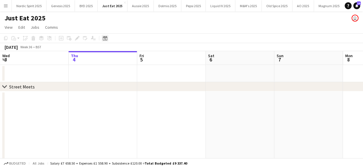
click at [103, 36] on icon "Date picker" at bounding box center [105, 38] width 5 height 5
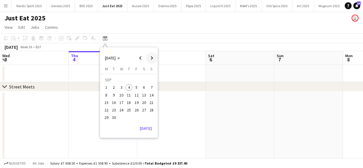
click at [152, 60] on span "Next month" at bounding box center [151, 57] width 11 height 11
click at [141, 92] on button "11" at bounding box center [143, 94] width 7 height 7
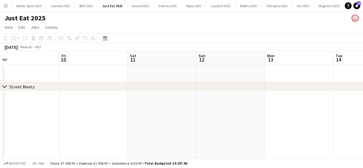
drag, startPoint x: 185, startPoint y: 111, endPoint x: 107, endPoint y: 116, distance: 78.5
click at [100, 117] on app-calendar-viewport "Tue 7 Wed 8 Thu 9 Fri 10 Sat 11 Sun 12 Mon 13 Tue 14 Wed 15 Thu 16 Fri 17" at bounding box center [181, 120] width 363 height 139
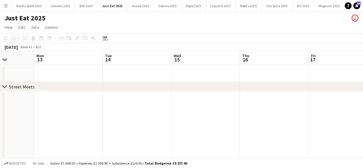
drag, startPoint x: 180, startPoint y: 114, endPoint x: 84, endPoint y: 122, distance: 96.4
click at [84, 122] on app-calendar-viewport "Thu 9 Fri 10 Sat 11 Sun 12 Mon 13 Tue 14 Wed 15 Thu 16 Fri 17 Sat 18 Sun 19" at bounding box center [181, 120] width 363 height 139
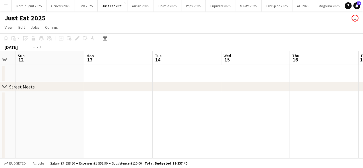
drag, startPoint x: 178, startPoint y: 113, endPoint x: 88, endPoint y: 118, distance: 89.9
click at [89, 118] on app-calendar-viewport "Thu 9 Fri 10 Sat 11 Sun 12 Mon 13 Tue 14 Wed 15 Thu 16 Fri 17 Sat 18 Sun 19" at bounding box center [181, 120] width 363 height 139
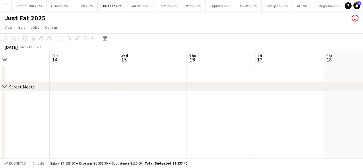
drag, startPoint x: 178, startPoint y: 110, endPoint x: 86, endPoint y: 113, distance: 92.1
click at [86, 113] on app-calendar-viewport "Sat 11 Sun 12 Mon 13 Tue 14 Wed 15 Thu 16 Fri 17 Sat 18 Sun 19 Mon 20 Tue 21" at bounding box center [181, 120] width 363 height 139
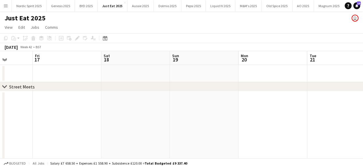
drag, startPoint x: 182, startPoint y: 110, endPoint x: 81, endPoint y: 111, distance: 101.5
click at [81, 111] on app-calendar-viewport "Mon 13 Tue 14 Wed 15 Thu 16 Fri 17 Sat 18 Sun 19 Mon 20 Tue 21 Wed 22 Thu 23" at bounding box center [181, 120] width 363 height 139
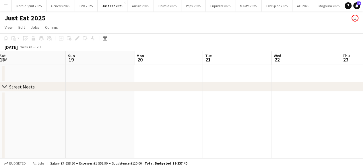
drag, startPoint x: 101, startPoint y: 103, endPoint x: 80, endPoint y: 107, distance: 21.3
click at [81, 106] on app-calendar-viewport "Wed 15 Thu 16 Fri 17 Sat 18 Sun 19 Mon 20 Tue 21 Wed 22 Thu 23 Fri 24 Sat 25" at bounding box center [181, 120] width 363 height 139
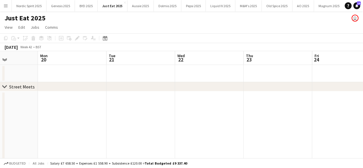
drag, startPoint x: 120, startPoint y: 104, endPoint x: 80, endPoint y: 106, distance: 40.8
click at [80, 106] on app-calendar-viewport "Fri 17 Sat 18 Sun 19 Mon 20 Tue 21 Wed 22 Thu 23 Fri 24 Sat 25 Sun 26 Mon 27" at bounding box center [181, 120] width 363 height 139
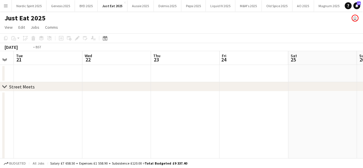
drag, startPoint x: 159, startPoint y: 95, endPoint x: 87, endPoint y: 100, distance: 71.9
click at [87, 100] on app-calendar-viewport "Fri 17 Sat 18 Sun 19 Mon 20 Tue 21 Wed 22 Thu 23 Fri 24 Sat 25 Sun 26 Mon 27" at bounding box center [181, 120] width 363 height 139
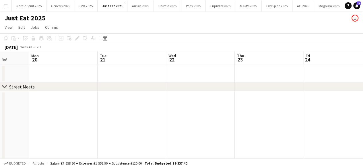
drag, startPoint x: 165, startPoint y: 102, endPoint x: 78, endPoint y: 104, distance: 86.6
click at [79, 104] on app-calendar-viewport "Fri 17 Sat 18 Sun 19 Mon 20 Tue 21 Wed 22 Thu 23 Fri 24 Sat 25 Sun 26 Mon 27" at bounding box center [181, 120] width 363 height 139
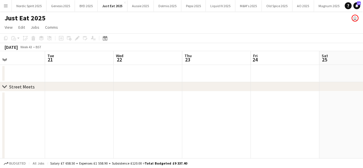
drag, startPoint x: 290, startPoint y: 111, endPoint x: 299, endPoint y: 109, distance: 8.8
click at [299, 109] on app-calendar-viewport "Sat 18 Sun 19 Mon 20 Tue 21 Wed 22 Thu 23 Fri 24 Sat 25 Sun 26 Mon 27 Tue 28" at bounding box center [181, 120] width 363 height 139
drag, startPoint x: 338, startPoint y: 117, endPoint x: 334, endPoint y: 116, distance: 4.1
click at [354, 115] on app-calendar-viewport "Fri 17 Sat 18 Sun 19 Mon 20 Tue 21 Wed 22 Thu 23 Fri 24 Sat 25 Sun 26 Mon 27" at bounding box center [181, 120] width 363 height 139
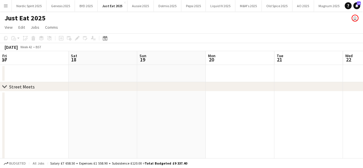
drag, startPoint x: 324, startPoint y: 117, endPoint x: 329, endPoint y: 114, distance: 5.7
click at [344, 116] on app-calendar-viewport "Wed 15 Thu 16 Fri 17 Sat 18 Sun 19 Mon 20 Tue 21 Wed 22 Thu 23 Fri 24 Sat 25" at bounding box center [181, 120] width 363 height 139
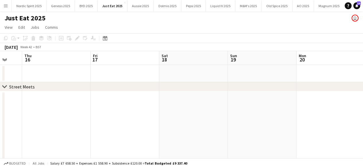
drag, startPoint x: 299, startPoint y: 124, endPoint x: 330, endPoint y: 120, distance: 30.9
click at [330, 120] on app-calendar-viewport "Tue 14 Wed 15 Thu 16 Fri 17 Sat 18 Sun 19 Mon 20 Tue 21 Wed 22 Thu 23 Fri 24" at bounding box center [181, 120] width 363 height 139
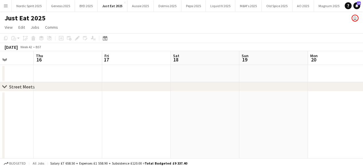
drag, startPoint x: 265, startPoint y: 121, endPoint x: 324, endPoint y: 111, distance: 59.6
click at [324, 111] on app-calendar-viewport "Mon 13 Tue 14 Wed 15 Thu 16 Fri 17 Sat 18 Sun 19 Mon 20 Tue 21 Wed 22 Thu 23" at bounding box center [181, 120] width 363 height 139
drag, startPoint x: 279, startPoint y: 127, endPoint x: 295, endPoint y: 120, distance: 17.4
click at [317, 125] on app-calendar-viewport "Sun 12 Mon 13 Tue 14 Wed 15 Thu 16 Fri 17 Sat 18 Sun 19 Mon 20 Tue 21 Wed 22" at bounding box center [181, 120] width 363 height 139
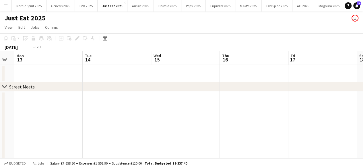
drag, startPoint x: 223, startPoint y: 120, endPoint x: 323, endPoint y: 115, distance: 100.2
click at [323, 115] on app-calendar-viewport "Sat 11 Sun 12 Mon 13 Tue 14 Wed 15 Thu 16 Fri 17 Sat 18 Sun 19 Mon 20 Tue 21" at bounding box center [181, 120] width 363 height 139
drag, startPoint x: 291, startPoint y: 111, endPoint x: 317, endPoint y: 105, distance: 26.9
click at [315, 106] on app-calendar-viewport "Thu 9 Fri 10 Sat 11 Sun 12 Mon 13 Tue 14 Wed 15 Thu 16 Fri 17 Sat 18 Sun 19" at bounding box center [181, 120] width 363 height 139
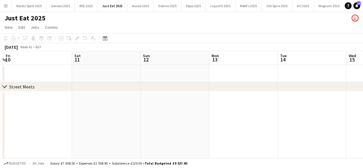
drag, startPoint x: 182, startPoint y: 123, endPoint x: 287, endPoint y: 118, distance: 105.7
click at [287, 118] on app-calendar-viewport "Wed 8 Thu 9 Fri 10 Sat 11 Sun 12 Mon 13 Tue 14 Wed 15 Thu 16 Fri 17 Sat 18" at bounding box center [181, 120] width 363 height 139
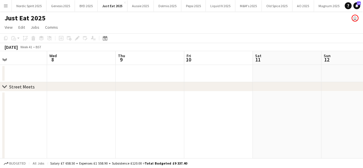
drag, startPoint x: 290, startPoint y: 119, endPoint x: 296, endPoint y: 116, distance: 6.7
click at [297, 117] on app-calendar-viewport "Sun 5 Mon 6 Tue 7 Wed 8 Thu 9 Fri 10 Sat 11 Sun 12 Mon 13 Tue 14 Wed 15" at bounding box center [181, 120] width 363 height 139
drag, startPoint x: 202, startPoint y: 118, endPoint x: 280, endPoint y: 112, distance: 78.2
click at [300, 107] on app-calendar-viewport "Sun 5 Mon 6 Tue 7 Wed 8 Thu 9 Fri 10 Sat 11 Sun 12 Mon 13 Tue 14 Wed 15" at bounding box center [181, 120] width 363 height 139
drag, startPoint x: 195, startPoint y: 124, endPoint x: 283, endPoint y: 114, distance: 88.3
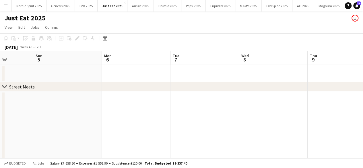
click at [284, 113] on app-calendar-viewport "Fri 3 Sat 4 Sun 5 Mon 6 Tue 7 Wed 8 Thu 9 Fri 10 Sat 11 Sun 12 Mon 13" at bounding box center [181, 120] width 363 height 139
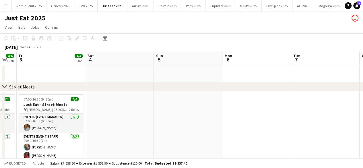
drag, startPoint x: 266, startPoint y: 118, endPoint x: 289, endPoint y: 111, distance: 24.0
click at [289, 111] on app-calendar-viewport "Wed 1 Thu 2 4/4 1 Job Fri 3 4/4 1 Job Sat 4 Sun 5 Mon 6 Tue 7 Wed 8 Thu 9 Fri 1…" at bounding box center [181, 120] width 363 height 139
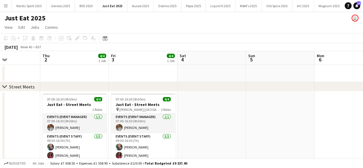
scroll to position [0, 164]
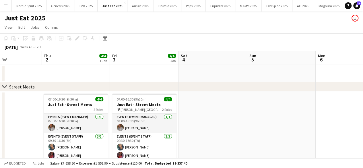
drag, startPoint x: 200, startPoint y: 109, endPoint x: 280, endPoint y: 101, distance: 79.9
click at [280, 101] on app-calendar-viewport "Mon 29 Tue 30 Wed 1 Thu 2 4/4 1 Job Fri 3 4/4 1 Job Sat 4 Sun 5 Mon 6 Tue 7 Wed…" at bounding box center [181, 120] width 363 height 139
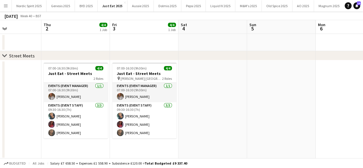
scroll to position [0, 0]
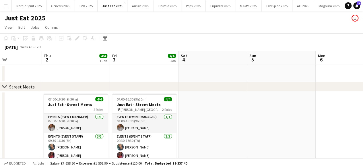
click at [10, 5] on button "Menu" at bounding box center [5, 5] width 11 height 11
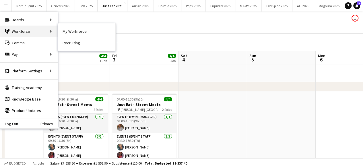
click at [26, 28] on div "Workforce Workforce" at bounding box center [28, 31] width 57 height 11
click at [45, 32] on div "Workforce Workforce" at bounding box center [28, 31] width 57 height 11
click at [46, 31] on div "Workforce Workforce" at bounding box center [28, 31] width 57 height 11
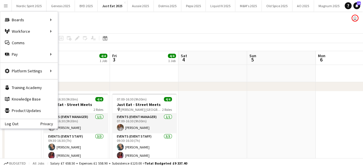
click at [134, 24] on app-page-menu "View Day view expanded Day view collapsed Month view Date picker Jump to [DATE]…" at bounding box center [181, 27] width 363 height 11
